Goal: Information Seeking & Learning: Find contact information

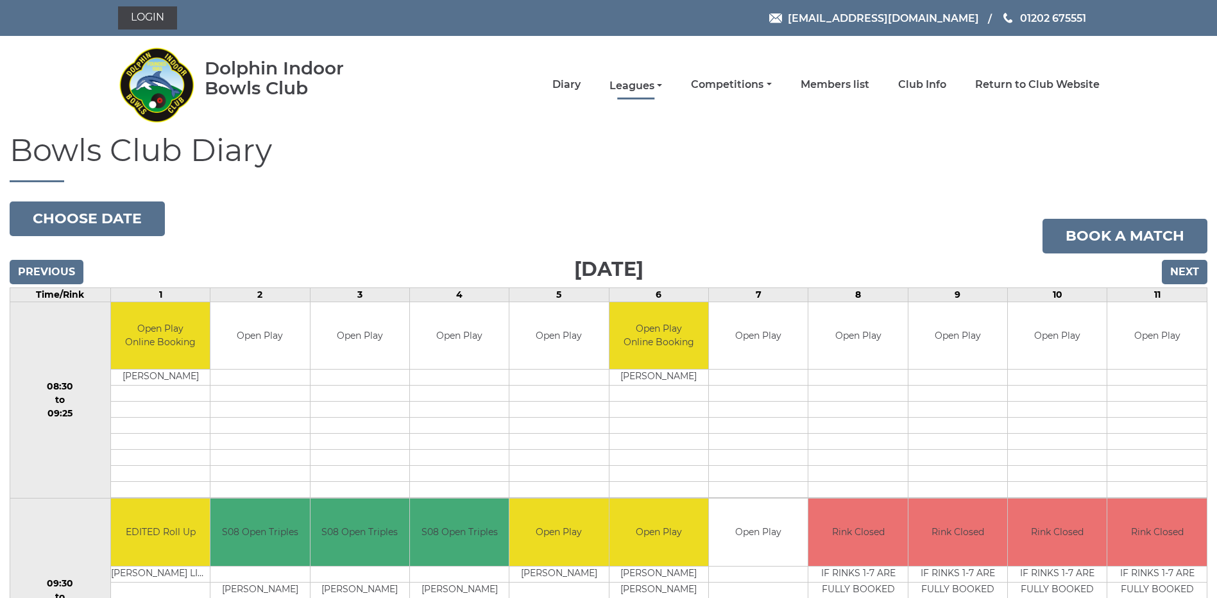
click at [643, 85] on link "Leagues" at bounding box center [636, 86] width 53 height 14
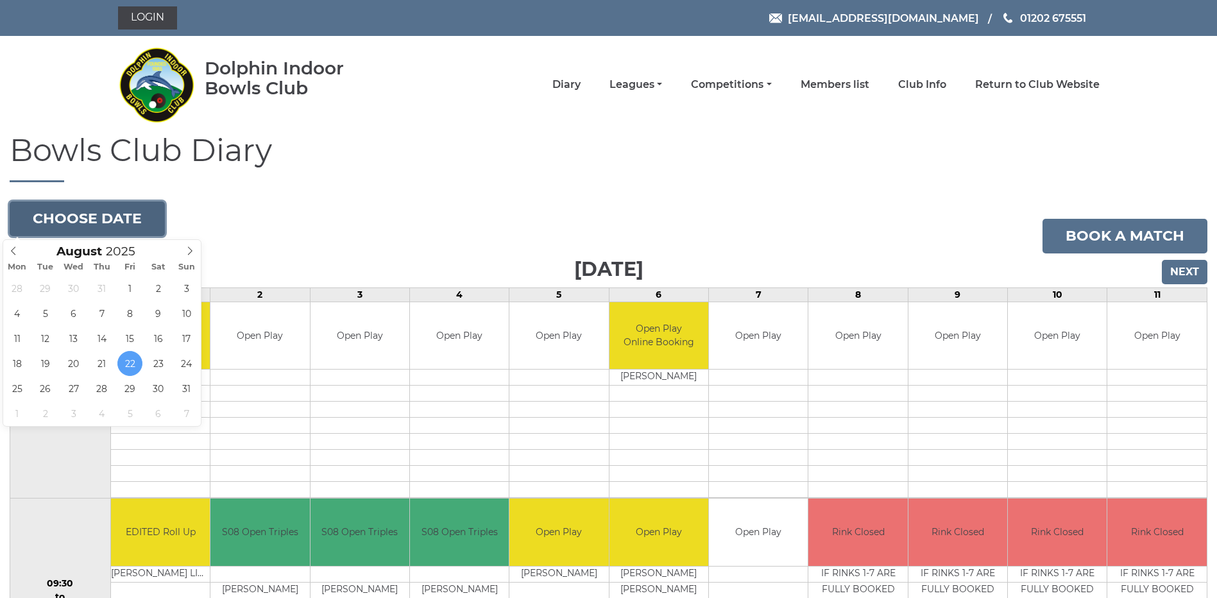
click at [76, 216] on button "Choose date" at bounding box center [87, 219] width 155 height 35
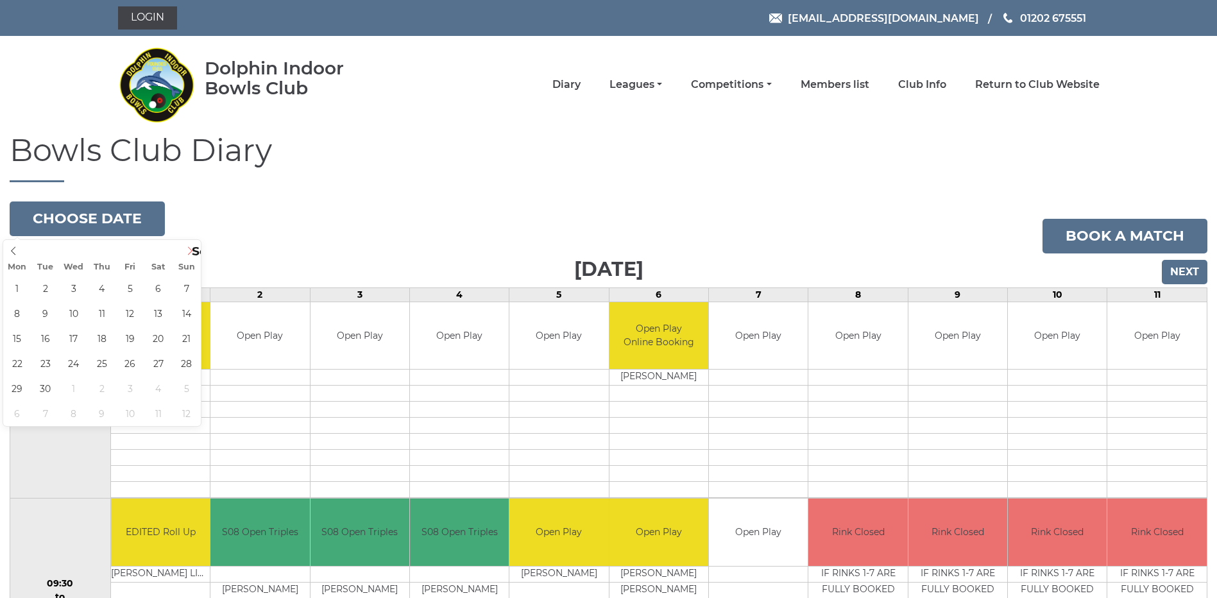
click at [191, 250] on icon at bounding box center [189, 250] width 9 height 9
type input "2025-09-22"
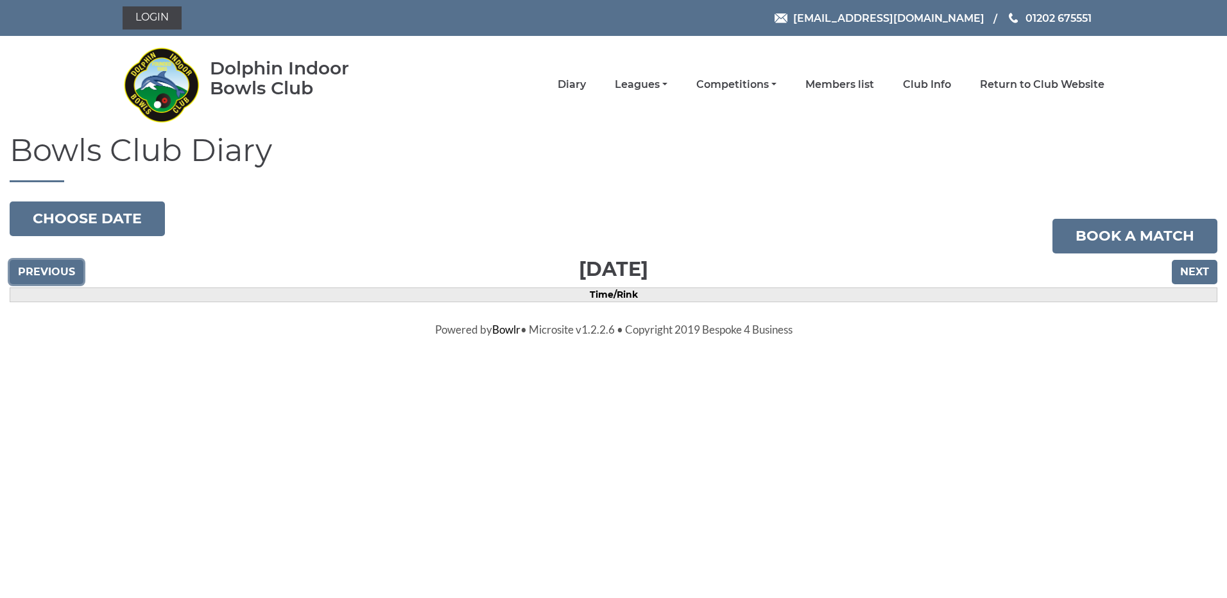
click at [41, 270] on input "Previous" at bounding box center [47, 272] width 74 height 24
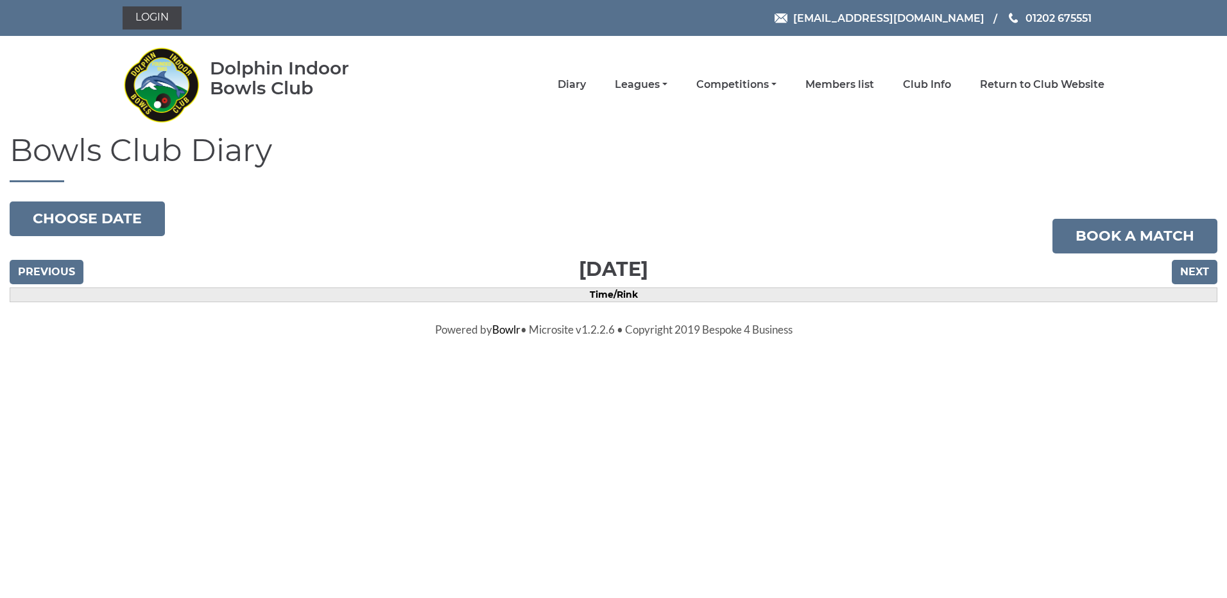
click at [41, 270] on input "Previous" at bounding box center [47, 272] width 74 height 24
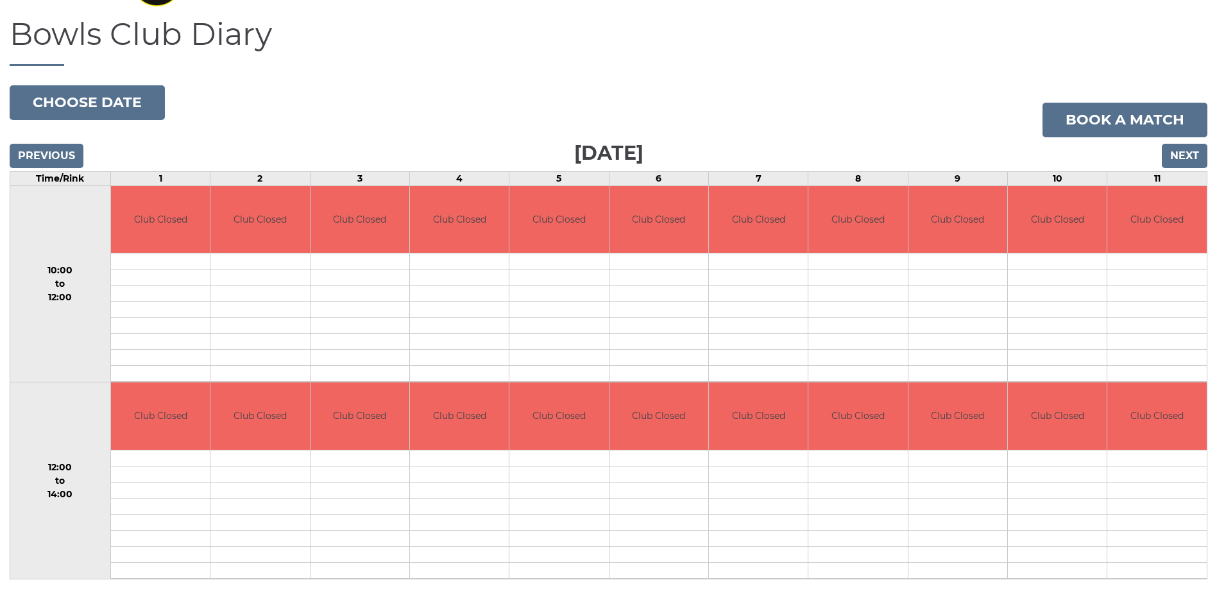
scroll to position [133, 0]
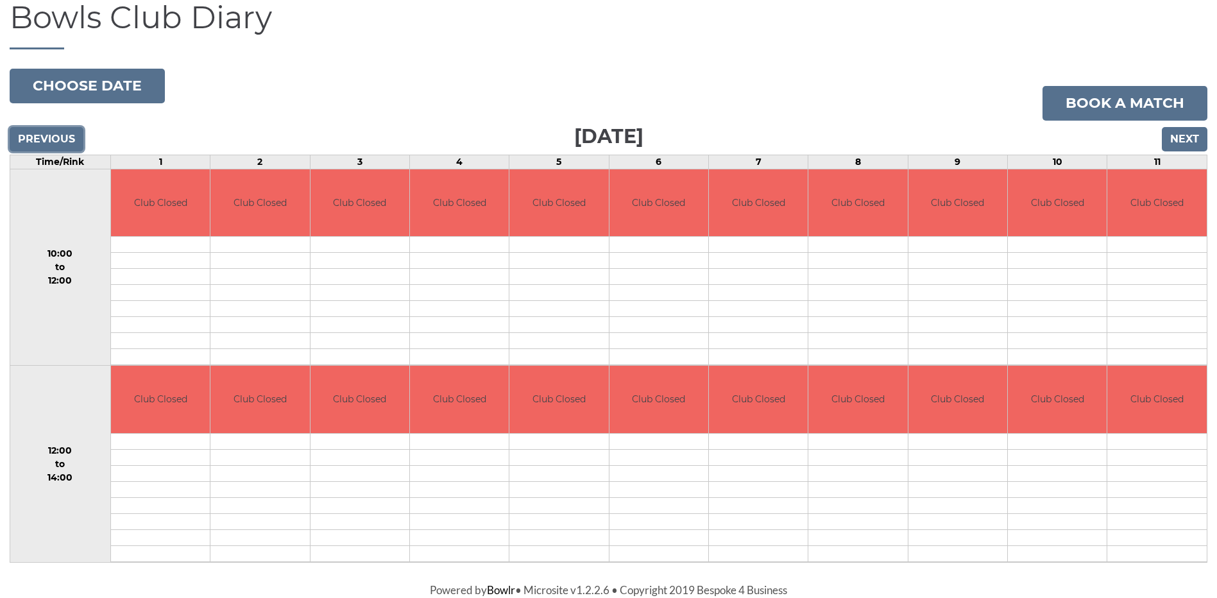
click at [39, 143] on input "Previous" at bounding box center [47, 139] width 74 height 24
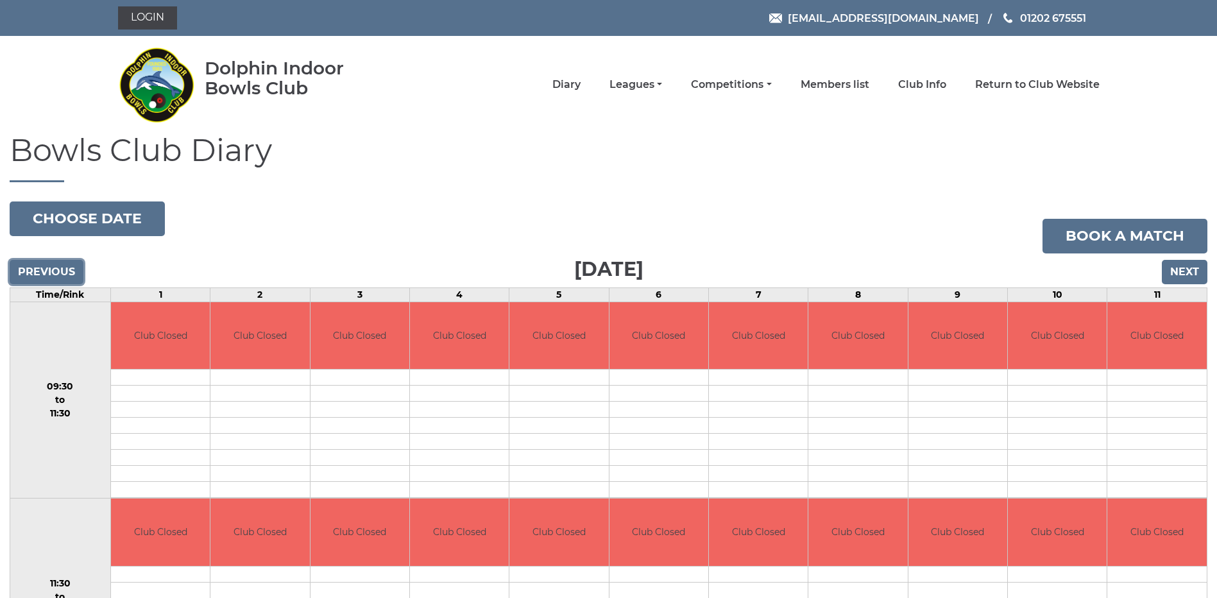
click at [47, 272] on input "Previous" at bounding box center [47, 272] width 74 height 24
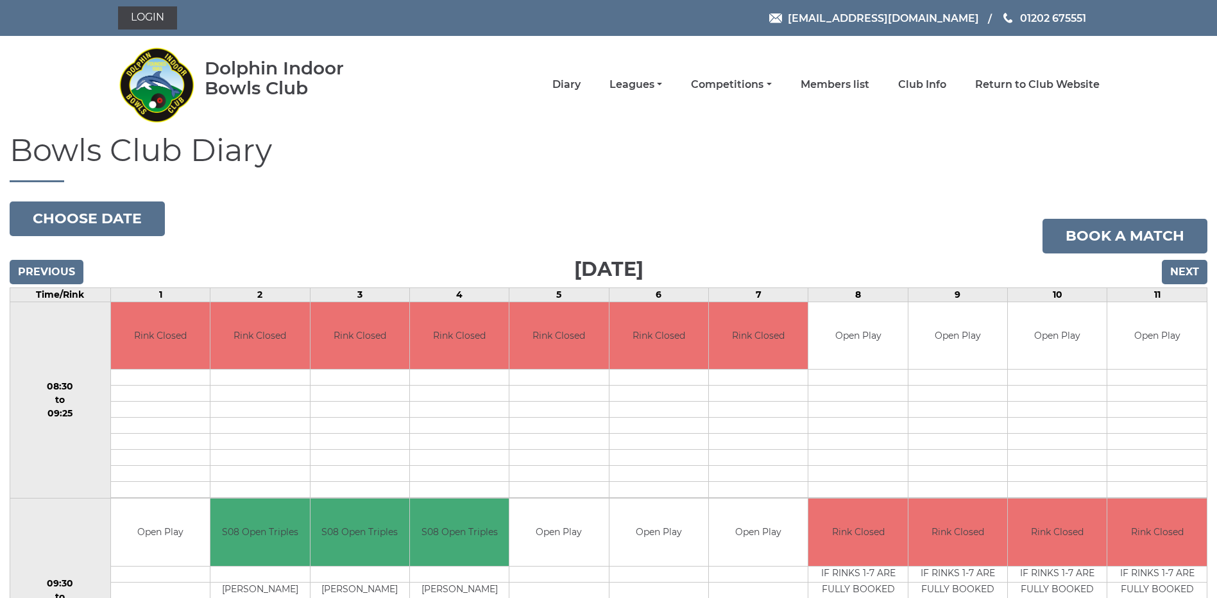
click at [701, 170] on h1 "Bowls Club Diary" at bounding box center [609, 157] width 1198 height 49
click at [155, 13] on link "Login" at bounding box center [147, 17] width 59 height 23
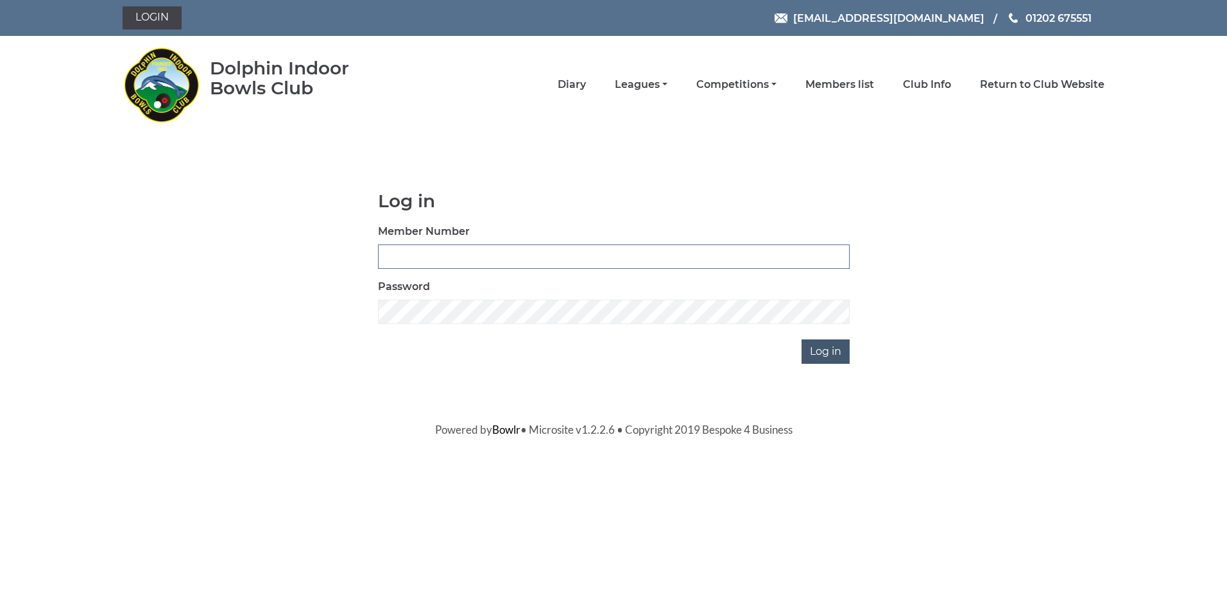
type input "2865"
click at [830, 354] on input "Log in" at bounding box center [826, 351] width 48 height 24
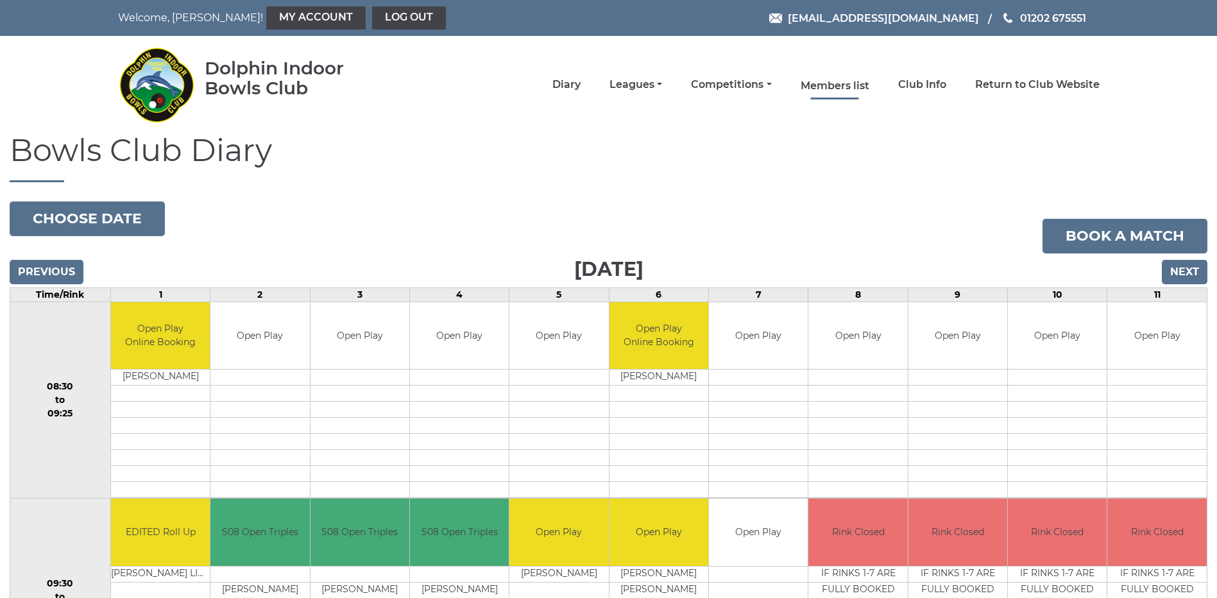
click at [818, 83] on link "Members list" at bounding box center [835, 86] width 69 height 14
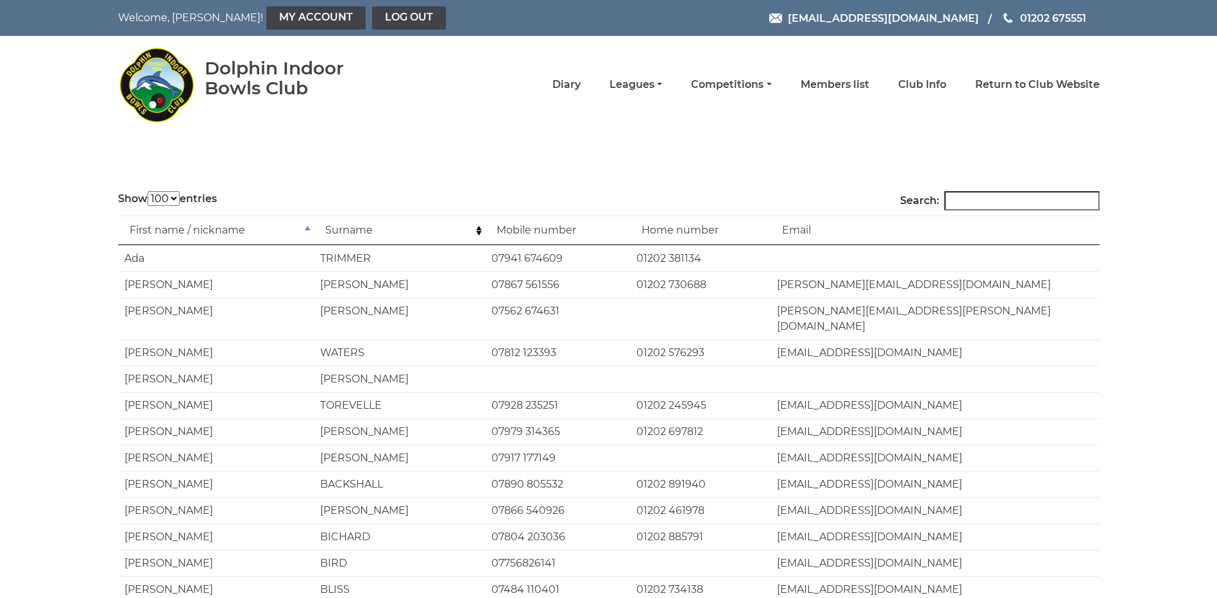
select select "100"
click at [1035, 202] on input "Search:" at bounding box center [1022, 200] width 155 height 19
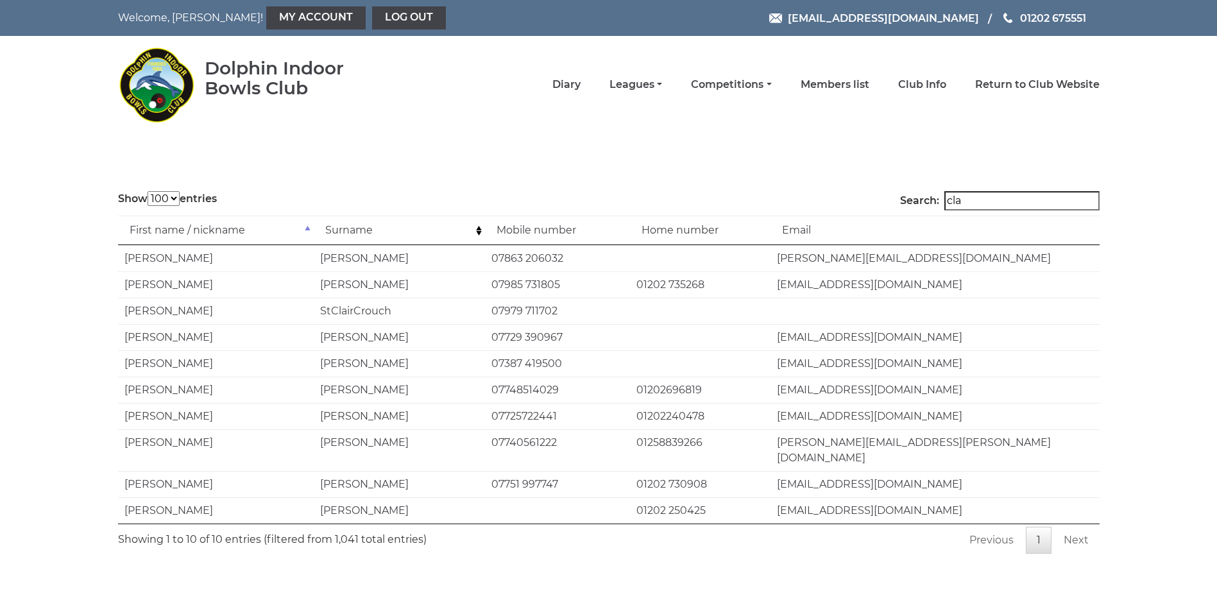
type input "cla"
drag, startPoint x: 492, startPoint y: 283, endPoint x: 559, endPoint y: 282, distance: 66.7
click at [559, 282] on td "07985 731805" at bounding box center [557, 284] width 145 height 26
drag, startPoint x: 559, startPoint y: 282, endPoint x: 539, endPoint y: 286, distance: 20.3
copy td "07985 731805"
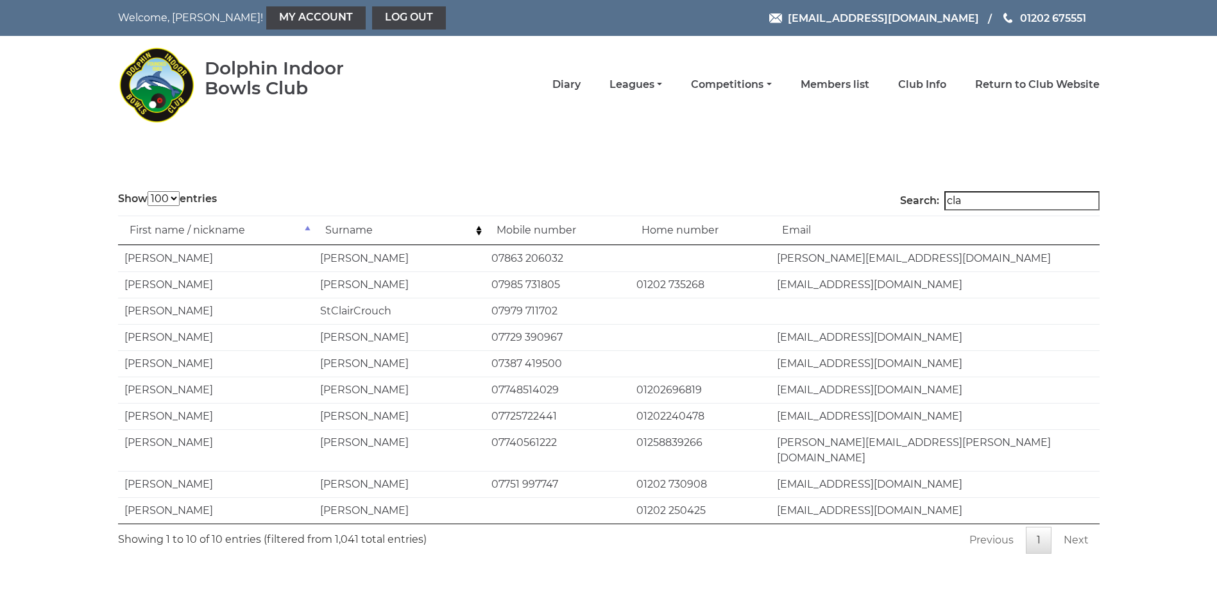
drag, startPoint x: 988, startPoint y: 202, endPoint x: 961, endPoint y: 202, distance: 26.3
click at [961, 202] on input "cla" at bounding box center [1022, 200] width 155 height 19
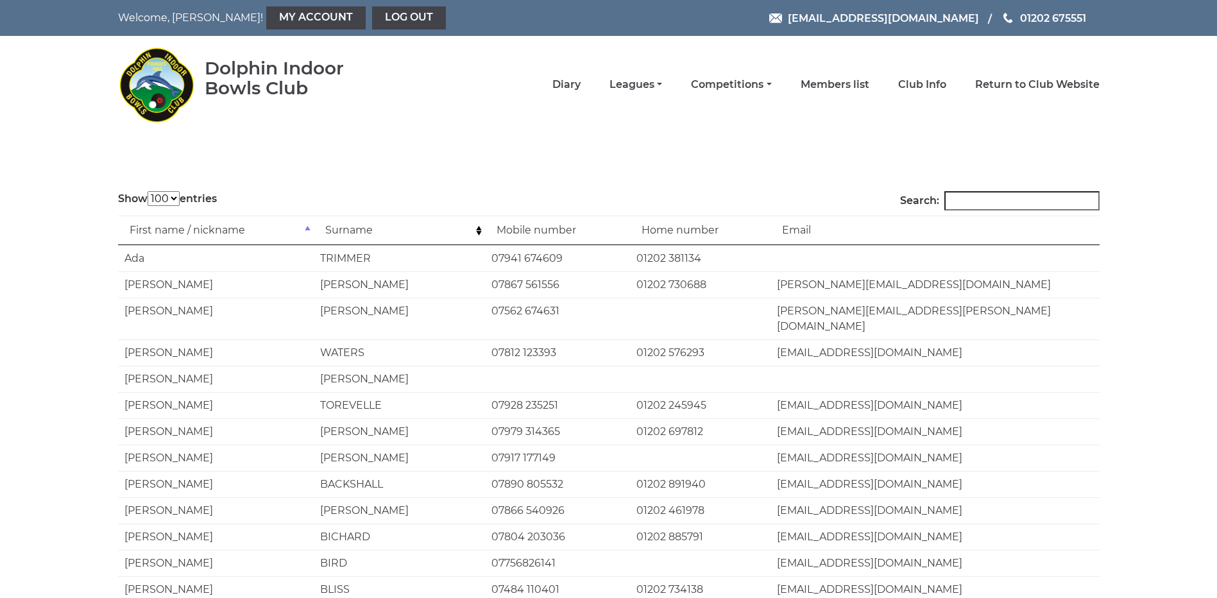
click at [1024, 198] on input "Search:" at bounding box center [1022, 200] width 155 height 19
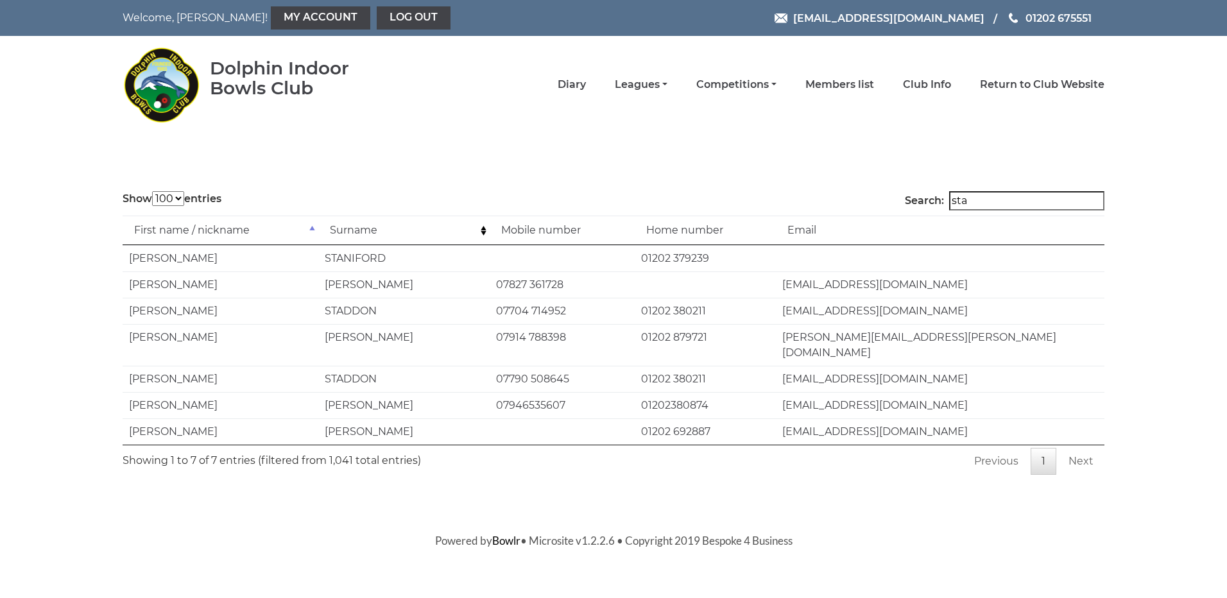
type input "sta"
drag, startPoint x: 499, startPoint y: 283, endPoint x: 562, endPoint y: 283, distance: 62.9
click at [562, 283] on td "07827 361728" at bounding box center [562, 284] width 145 height 26
copy td "07827 361728"
drag, startPoint x: 130, startPoint y: 283, endPoint x: 368, endPoint y: 282, distance: 238.1
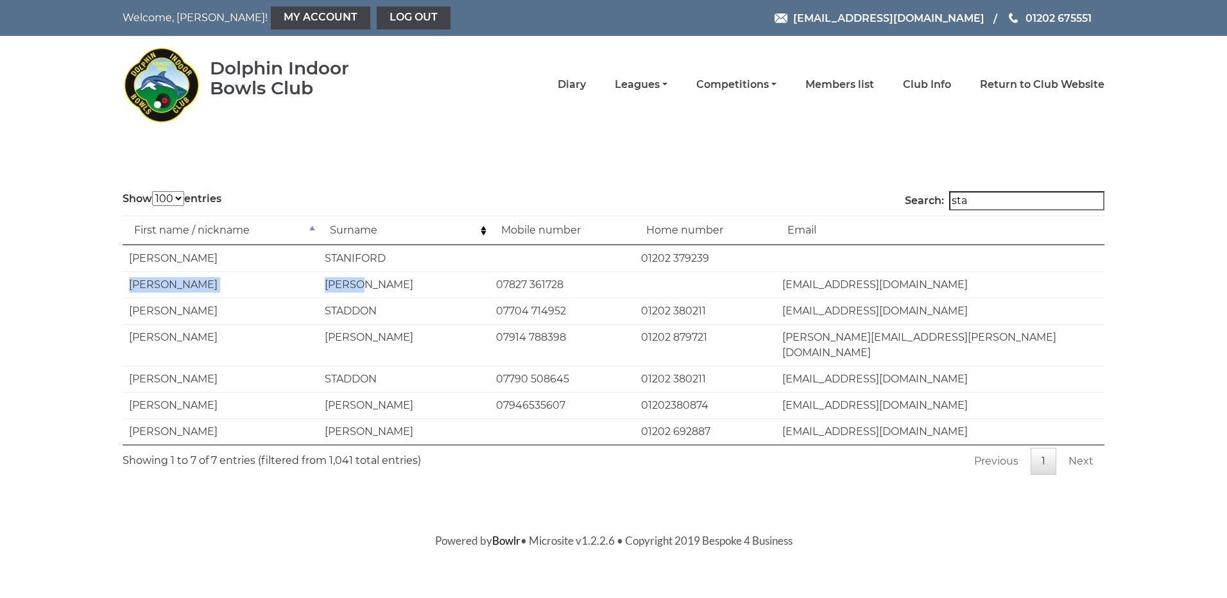
click at [368, 282] on tr "Chris STACEY 07827 361728 chipstacey79@gmail.com" at bounding box center [614, 284] width 982 height 26
drag, startPoint x: 368, startPoint y: 282, endPoint x: 352, endPoint y: 283, distance: 15.4
copy tr "Chris STACEY"
click at [335, 511] on body "Welcome, Andy! My Account Log out reception@dolphinibc.com 01202 675551" at bounding box center [613, 274] width 1227 height 549
click at [642, 84] on link "Leagues" at bounding box center [641, 86] width 53 height 14
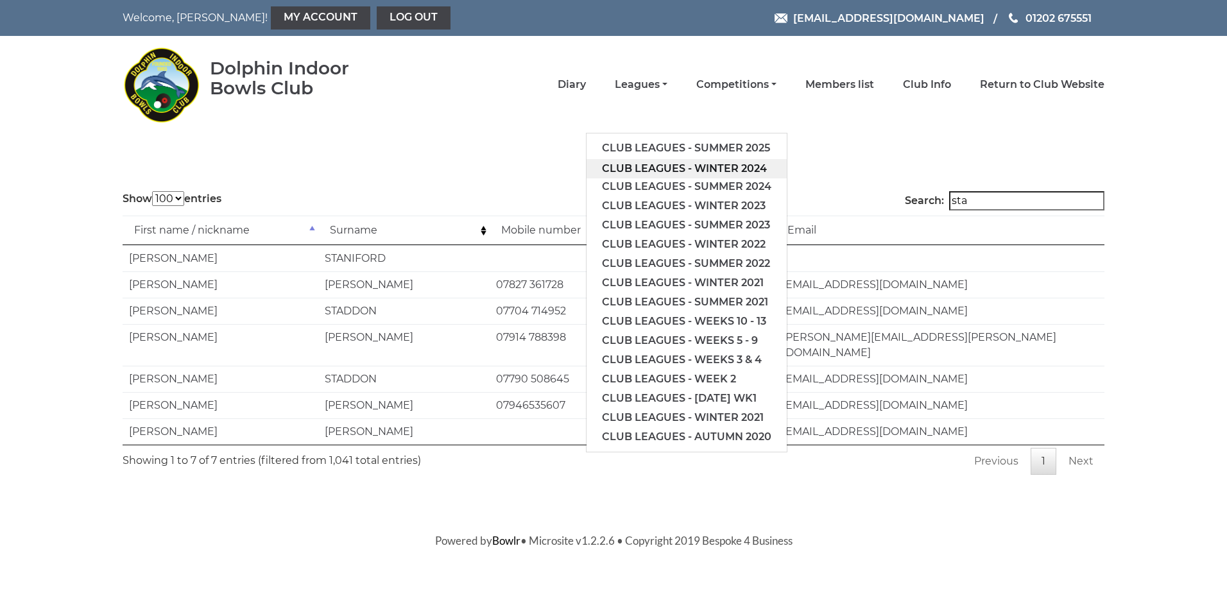
click at [655, 171] on link "Club leagues - Winter 2024" at bounding box center [687, 168] width 200 height 19
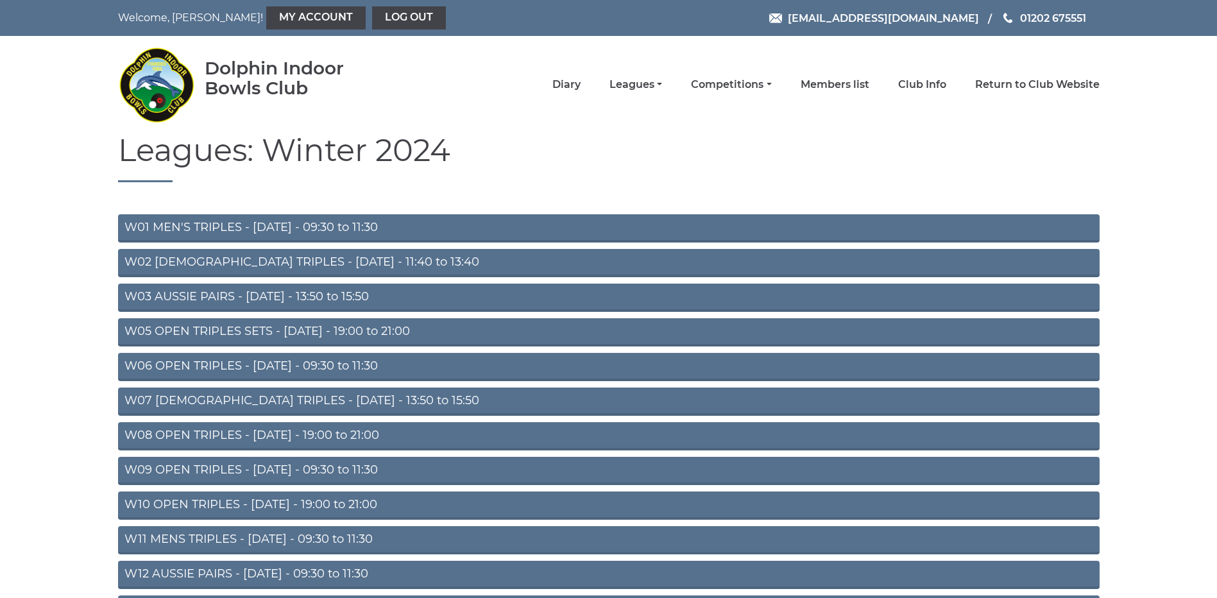
click at [256, 329] on link "W05 OPEN TRIPLES SETS - [DATE] - 19:00 to 21:00" at bounding box center [609, 332] width 982 height 28
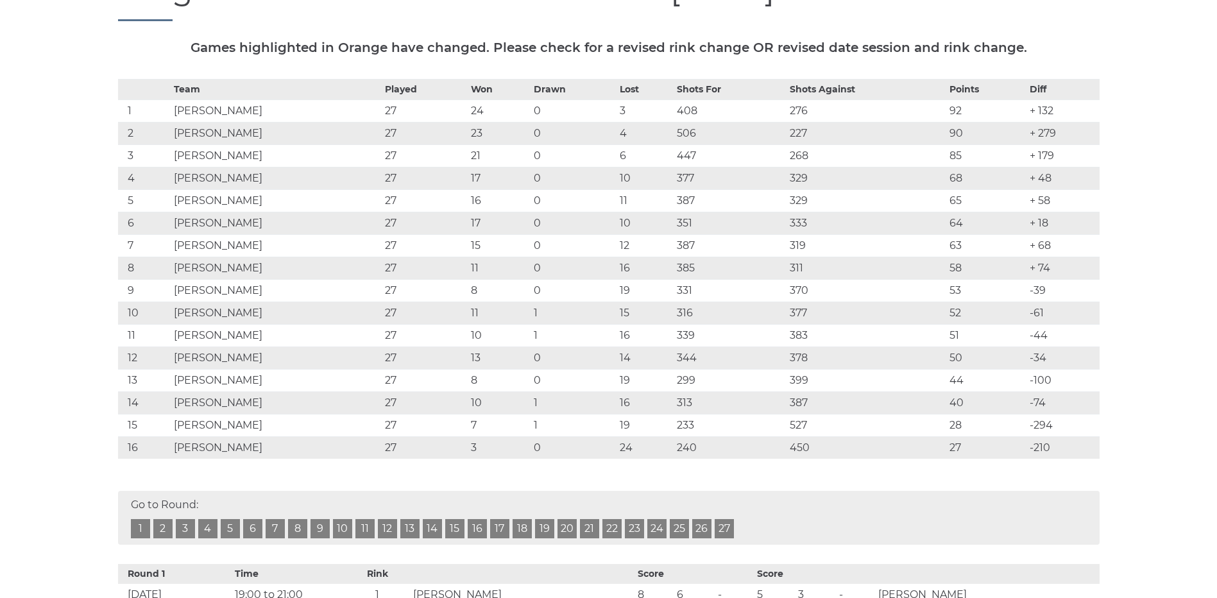
scroll to position [209, 0]
